Goal: Navigation & Orientation: Find specific page/section

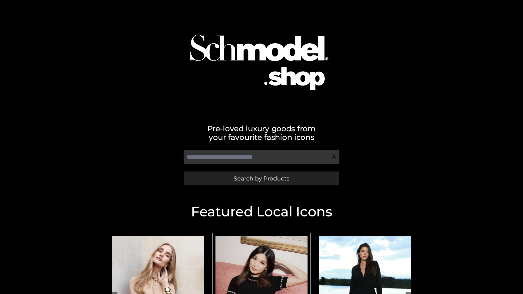
click at [261, 178] on span "Search by Products" at bounding box center [262, 179] width 56 height 6
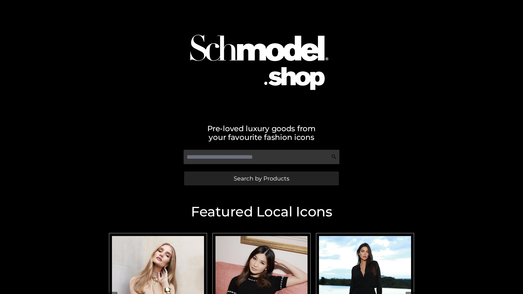
click at [261, 178] on span "Search by Products" at bounding box center [262, 179] width 56 height 6
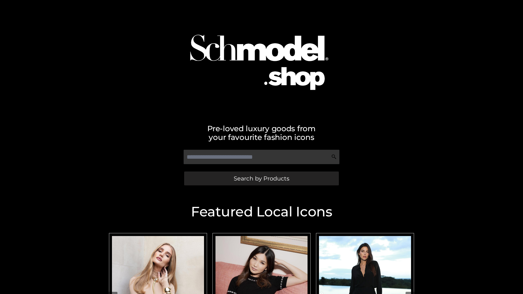
click at [261, 178] on span "Search by Products" at bounding box center [262, 179] width 56 height 6
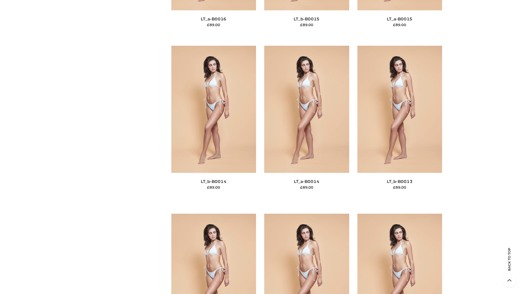
scroll to position [1938, 0]
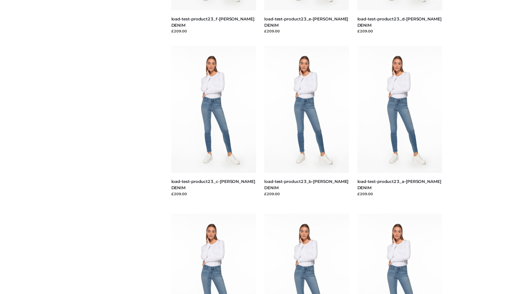
scroll to position [478, 0]
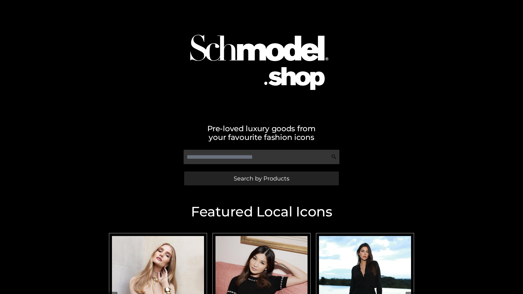
click at [261, 178] on span "Search by Products" at bounding box center [262, 179] width 56 height 6
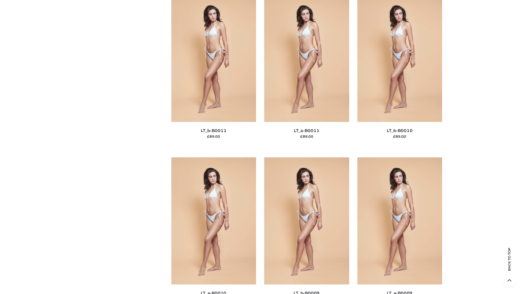
scroll to position [2447, 0]
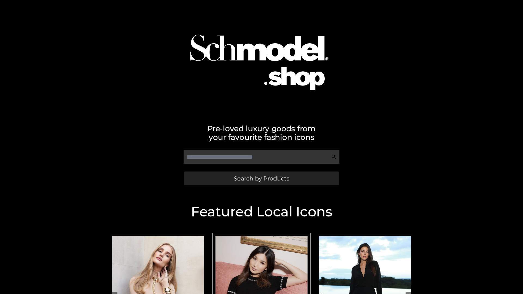
click at [261, 178] on span "Search by Products" at bounding box center [262, 179] width 56 height 6
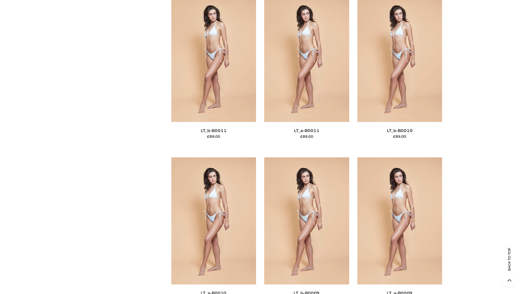
scroll to position [2447, 0]
